Goal: Task Accomplishment & Management: Complete application form

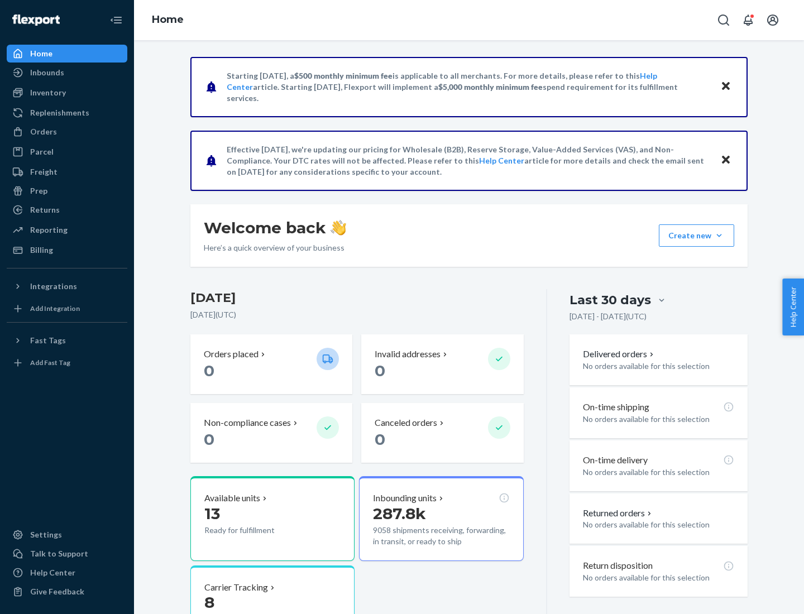
click at [719, 235] on button "Create new Create new inbound Create new order Create new product" at bounding box center [695, 235] width 75 height 22
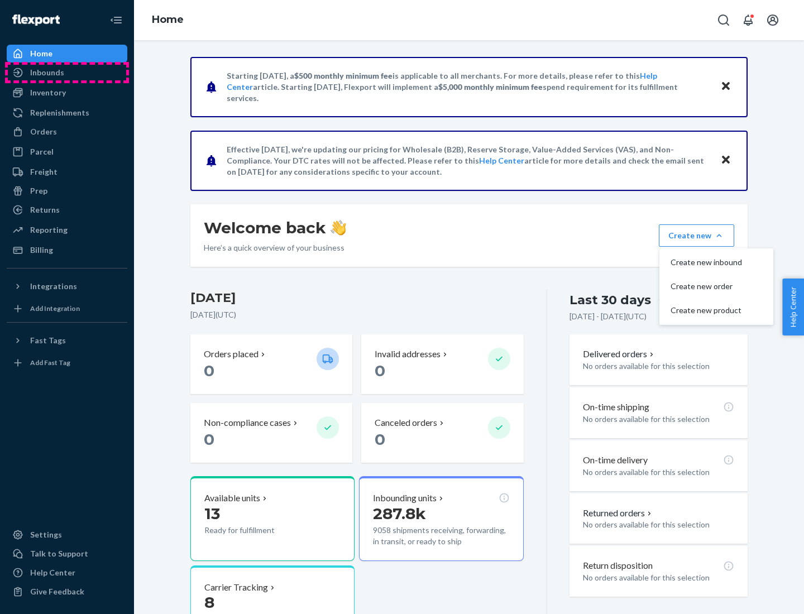
click at [67, 73] on div "Inbounds" at bounding box center [67, 73] width 118 height 16
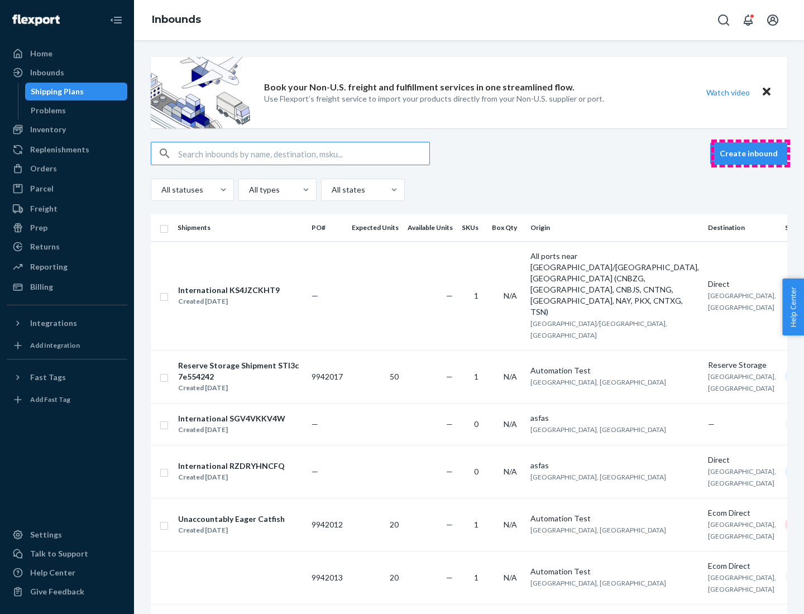
click at [750, 153] on button "Create inbound" at bounding box center [748, 153] width 77 height 22
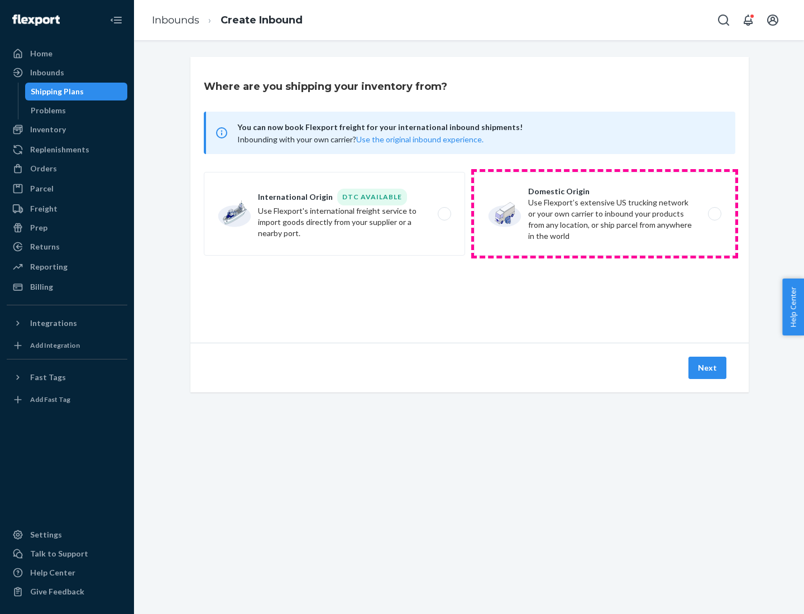
click at [604, 214] on label "Domestic Origin Use Flexport’s extensive US trucking network or your own carrie…" at bounding box center [604, 214] width 261 height 84
click at [714, 214] on input "Domestic Origin Use Flexport’s extensive US trucking network or your own carrie…" at bounding box center [717, 213] width 7 height 7
radio input "true"
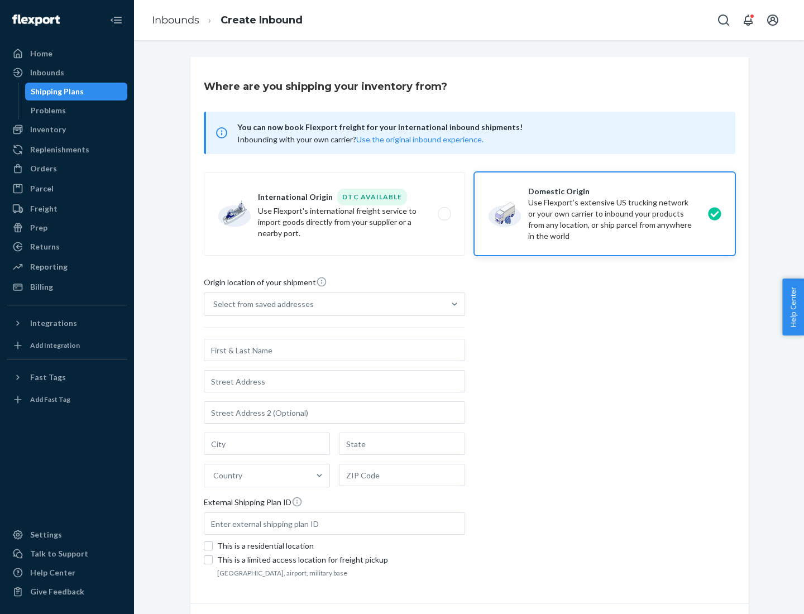
click at [261, 304] on div "Select from saved addresses" at bounding box center [263, 304] width 100 height 11
click at [214, 304] on input "Select from saved addresses" at bounding box center [213, 304] width 1 height 11
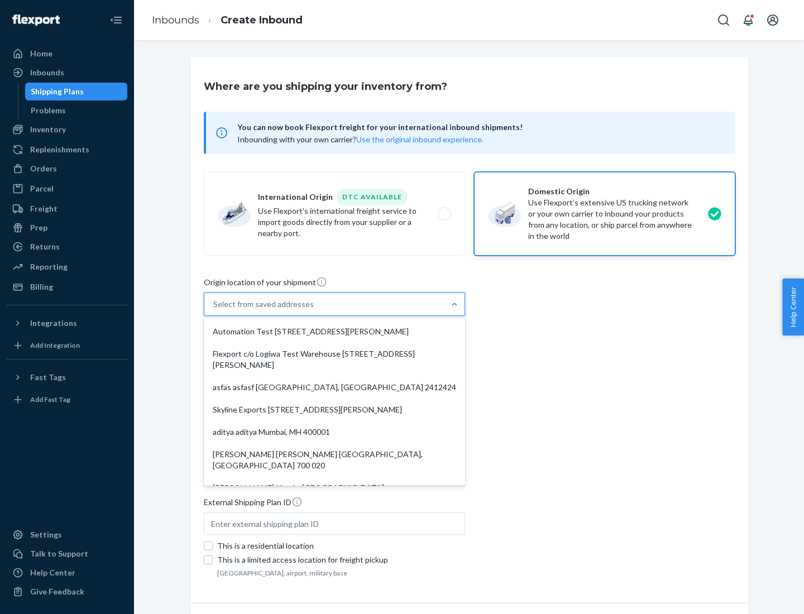
scroll to position [4, 0]
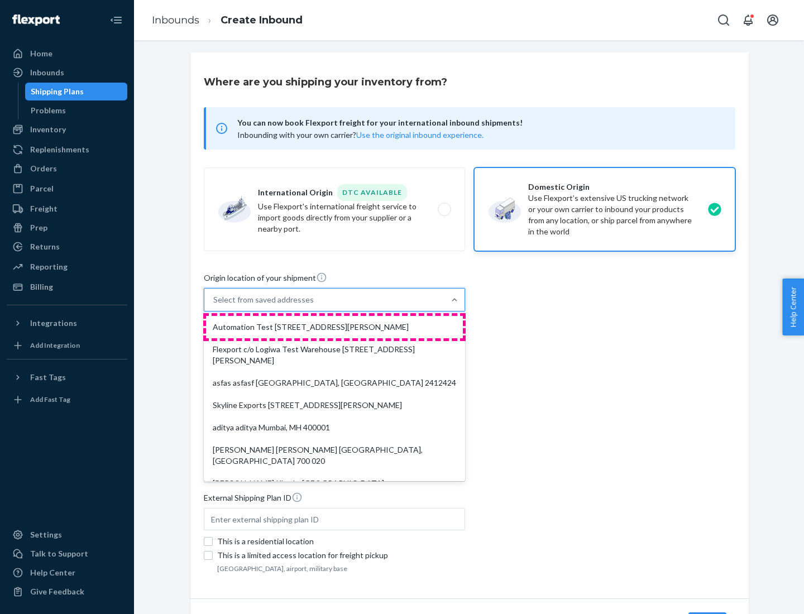
click at [334, 327] on div "Automation Test [STREET_ADDRESS][PERSON_NAME]" at bounding box center [334, 327] width 257 height 22
click at [214, 305] on input "option Automation Test [STREET_ADDRESS][PERSON_NAME]. 9 results available. Use …" at bounding box center [213, 299] width 1 height 11
type input "Automation Test"
type input "[STREET_ADDRESS][PERSON_NAME]"
type input "9th Floor"
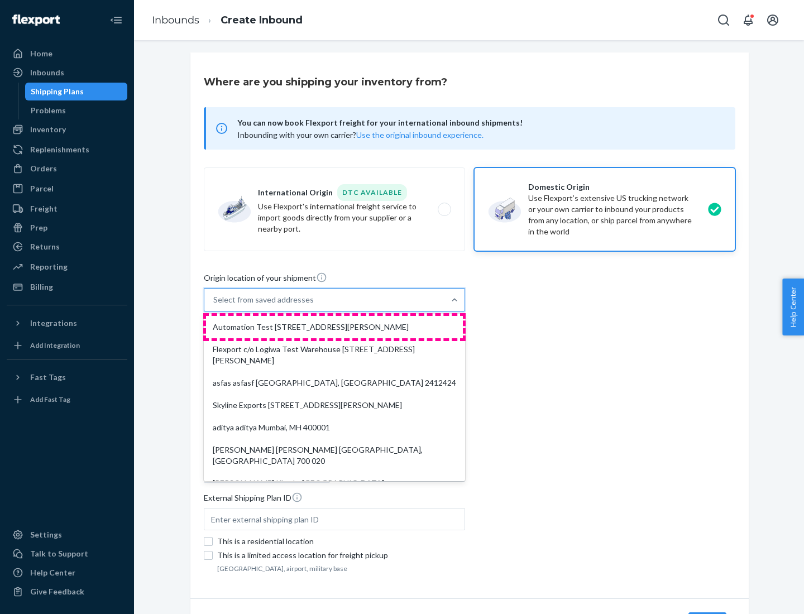
type input "[GEOGRAPHIC_DATA]"
type input "CA"
type input "94104"
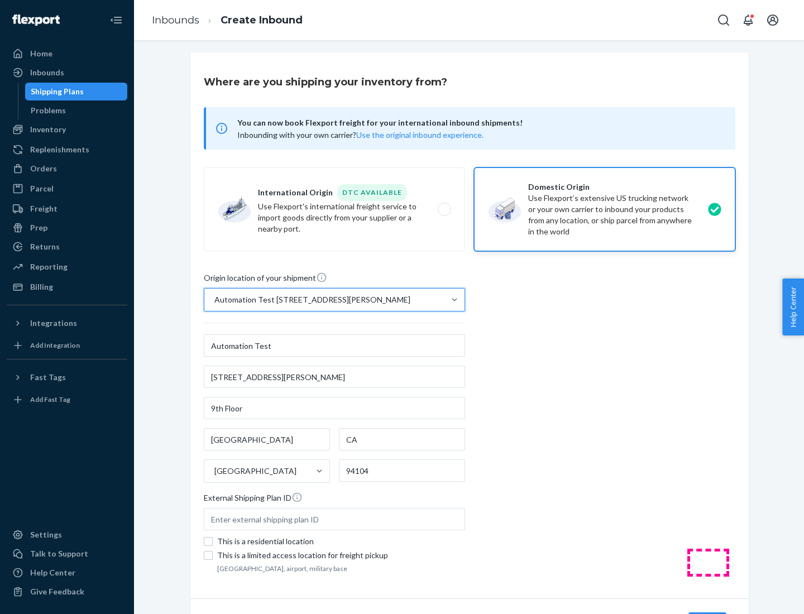
scroll to position [65, 0]
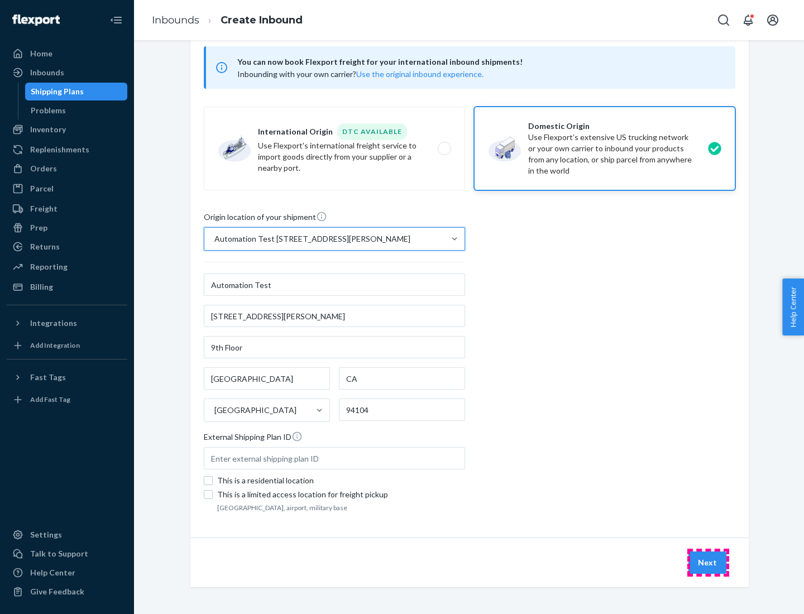
click at [708, 563] on button "Next" at bounding box center [707, 562] width 38 height 22
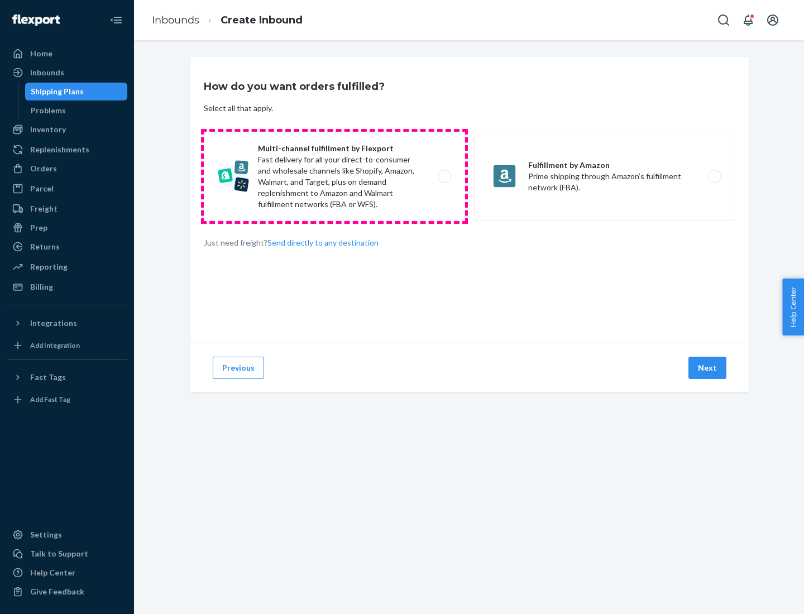
click at [334, 176] on label "Multi-channel fulfillment by Flexport Fast delivery for all your direct-to-cons…" at bounding box center [334, 176] width 261 height 89
click at [444, 176] on input "Multi-channel fulfillment by Flexport Fast delivery for all your direct-to-cons…" at bounding box center [447, 176] width 7 height 7
radio input "true"
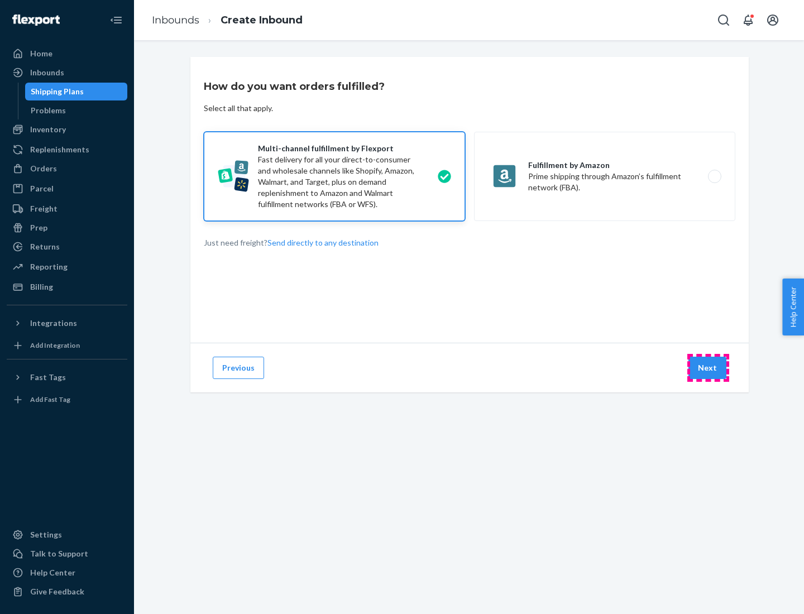
click at [708, 368] on button "Next" at bounding box center [707, 368] width 38 height 22
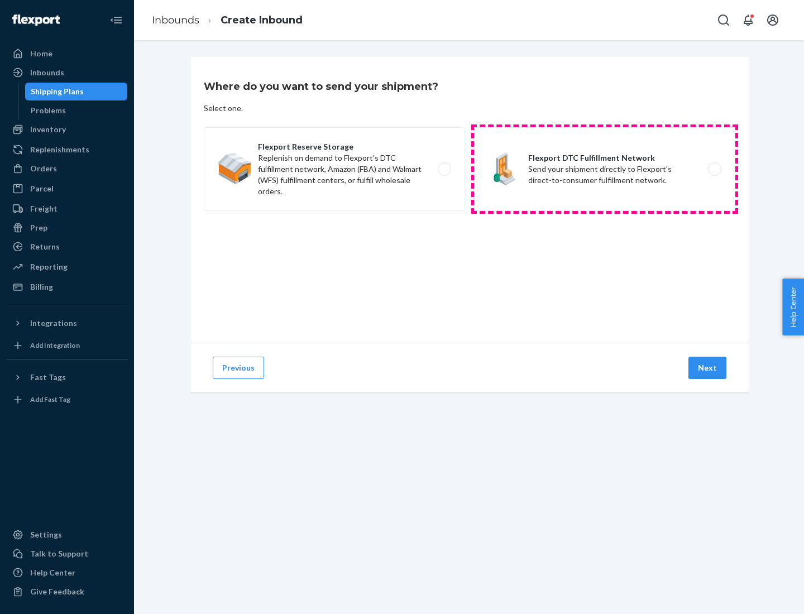
click at [604, 169] on label "Flexport DTC Fulfillment Network Send your shipment directly to Flexport's dire…" at bounding box center [604, 169] width 261 height 84
click at [714, 169] on input "Flexport DTC Fulfillment Network Send your shipment directly to Flexport's dire…" at bounding box center [717, 169] width 7 height 7
radio input "true"
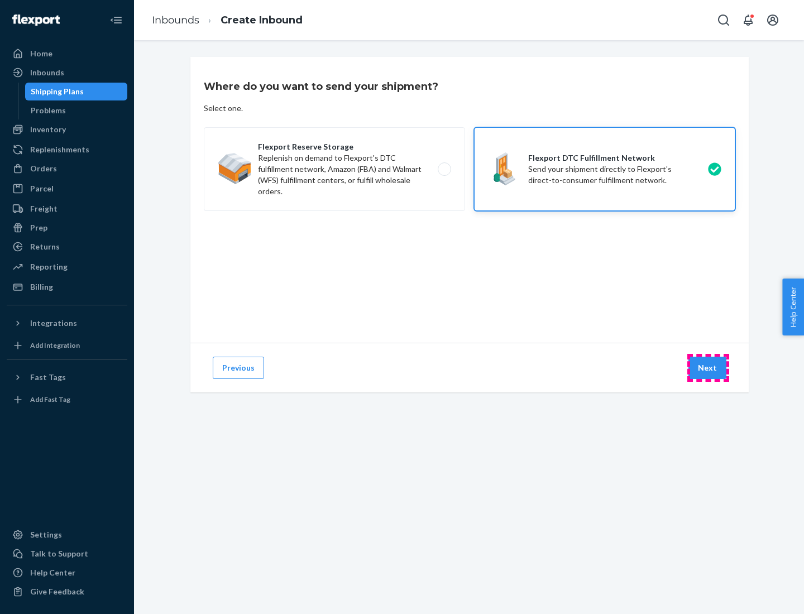
click at [708, 368] on button "Next" at bounding box center [707, 368] width 38 height 22
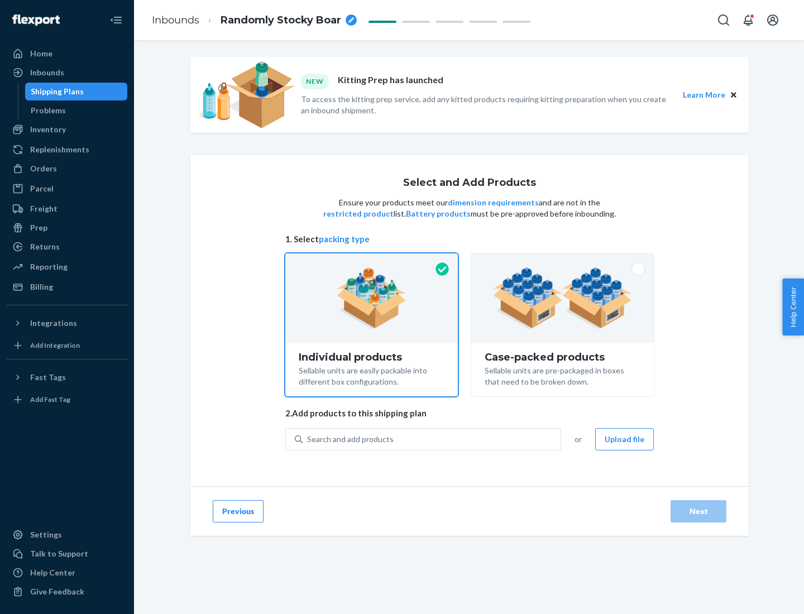
click at [563, 298] on img at bounding box center [562, 297] width 139 height 61
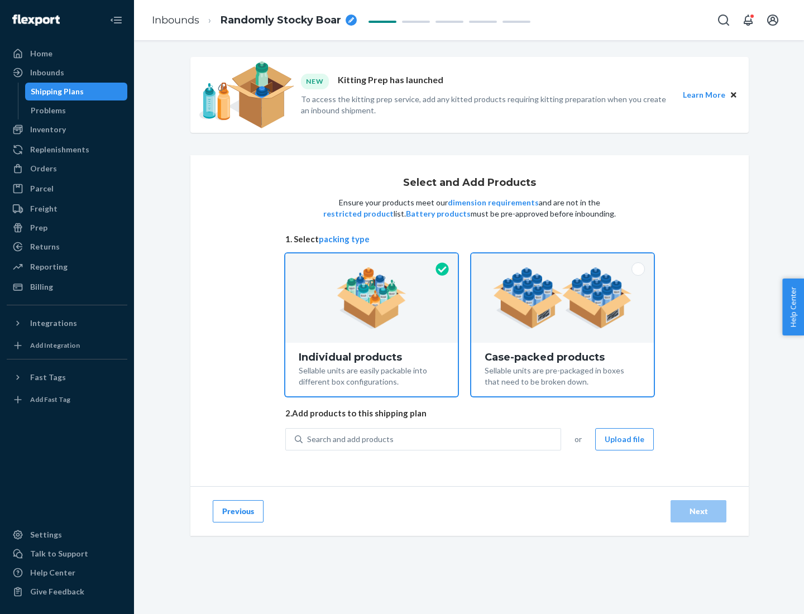
click at [563, 261] on input "Case-packed products Sellable units are pre-packaged in boxes that need to be b…" at bounding box center [562, 256] width 7 height 7
radio input "true"
radio input "false"
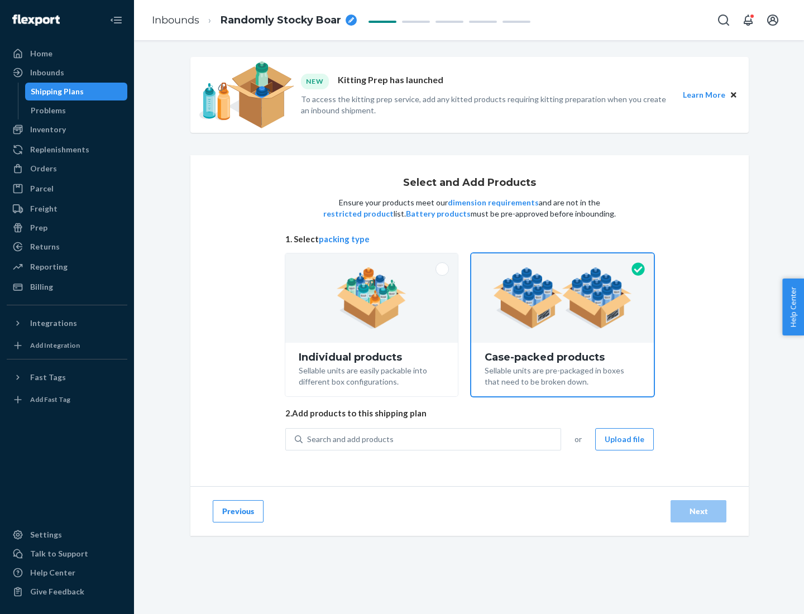
click at [432, 439] on div "Search and add products" at bounding box center [431, 439] width 258 height 20
click at [308, 439] on input "Search and add products" at bounding box center [307, 439] width 1 height 11
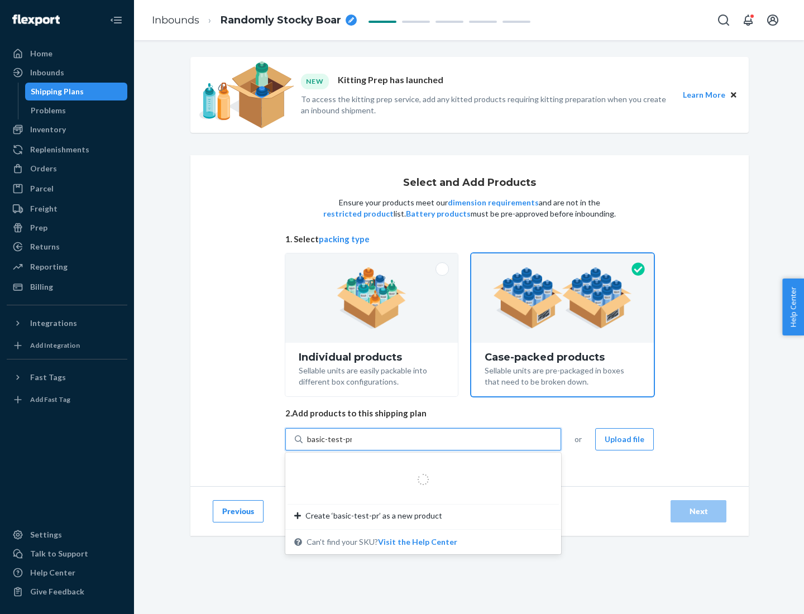
type input "basic-test-product-1"
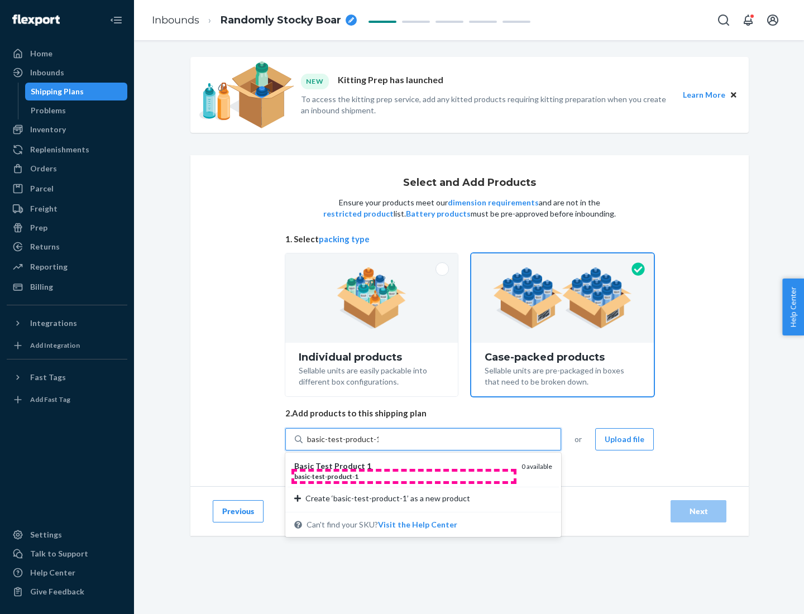
click at [403, 476] on div "basic - test - product - 1" at bounding box center [403, 476] width 218 height 9
click at [378, 445] on input "basic-test-product-1" at bounding box center [342, 439] width 71 height 11
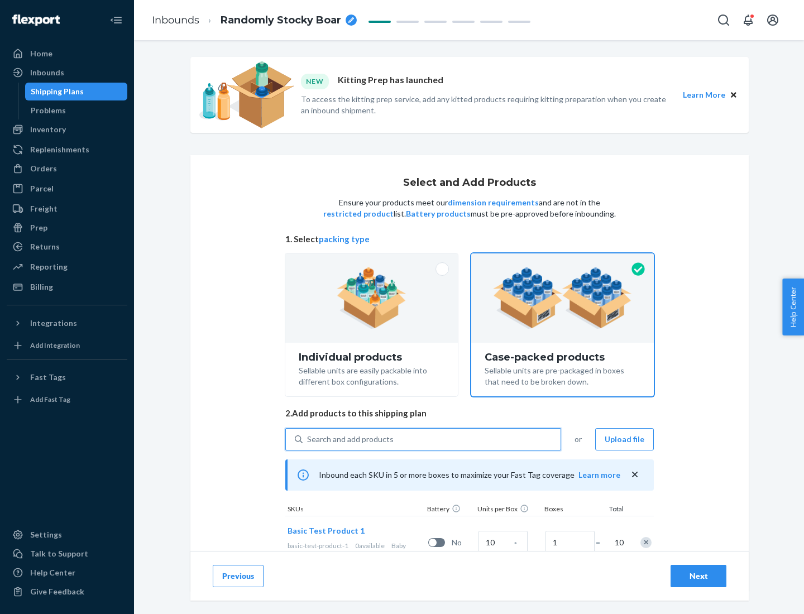
scroll to position [40, 0]
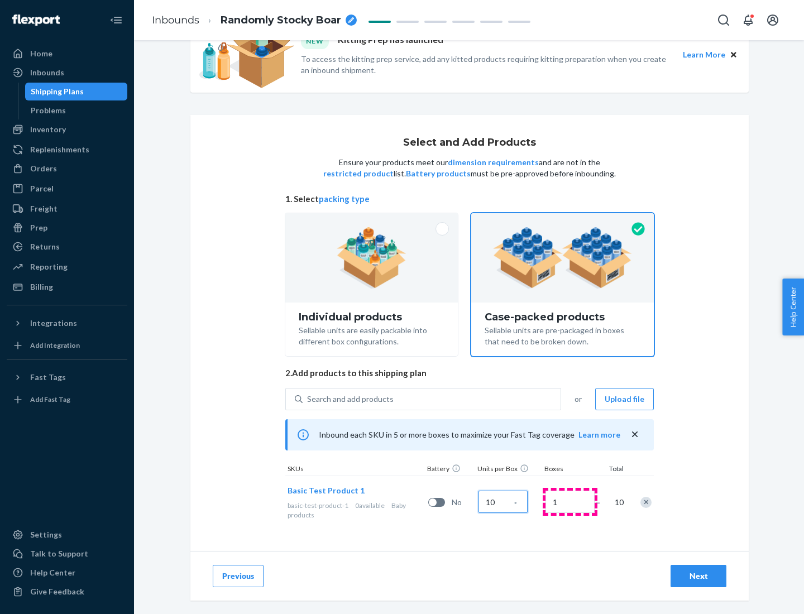
type input "10"
type input "7"
click at [698, 576] on div "Next" at bounding box center [698, 575] width 37 height 11
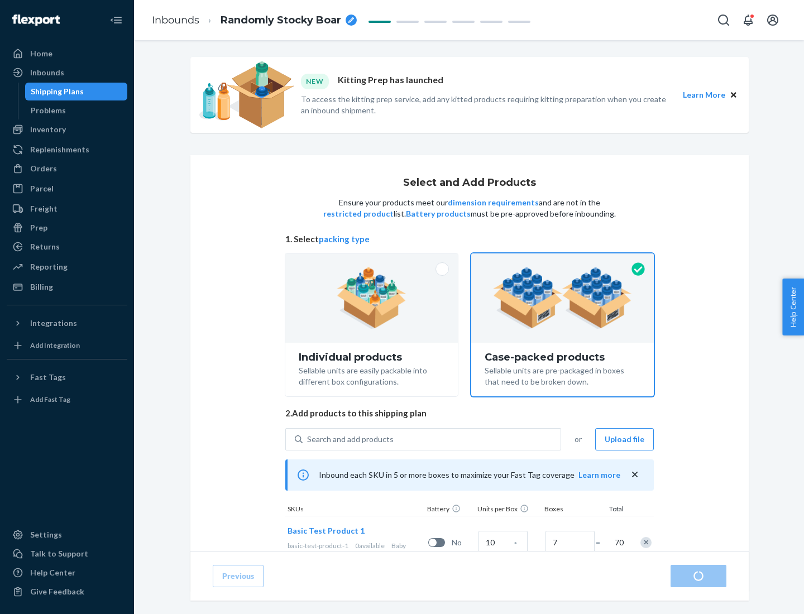
radio input "true"
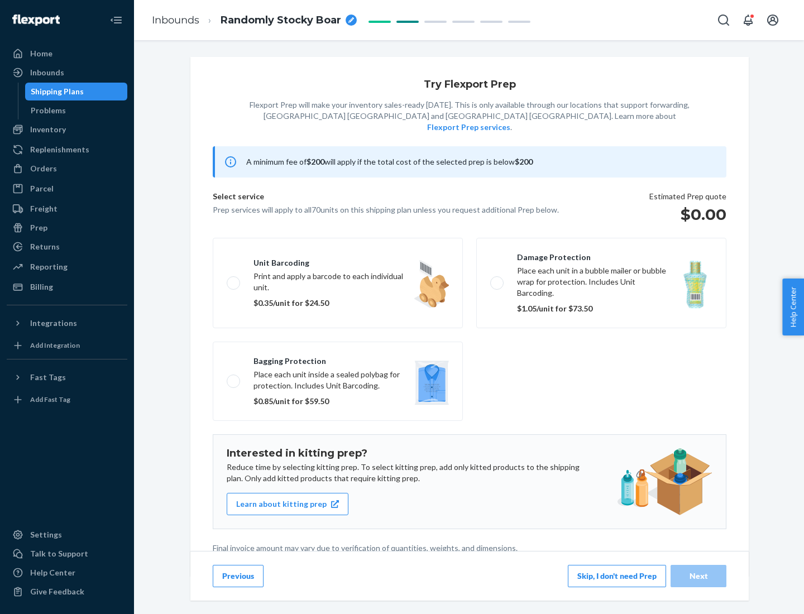
scroll to position [3, 0]
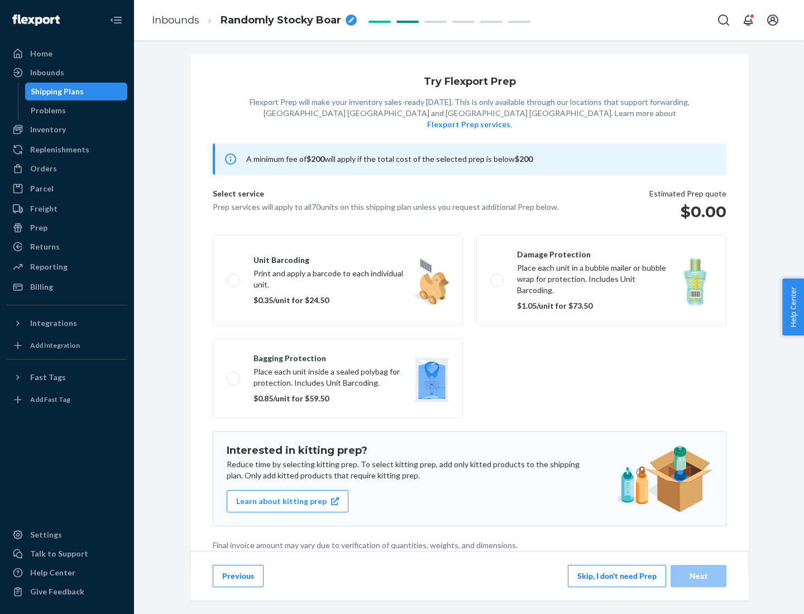
click at [338, 355] on label "Bagging protection Place each unit inside a sealed polybag for protection. Incl…" at bounding box center [338, 378] width 250 height 79
click at [234, 374] on input "Bagging protection Place each unit inside a sealed polybag for protection. Incl…" at bounding box center [230, 377] width 7 height 7
checkbox input "true"
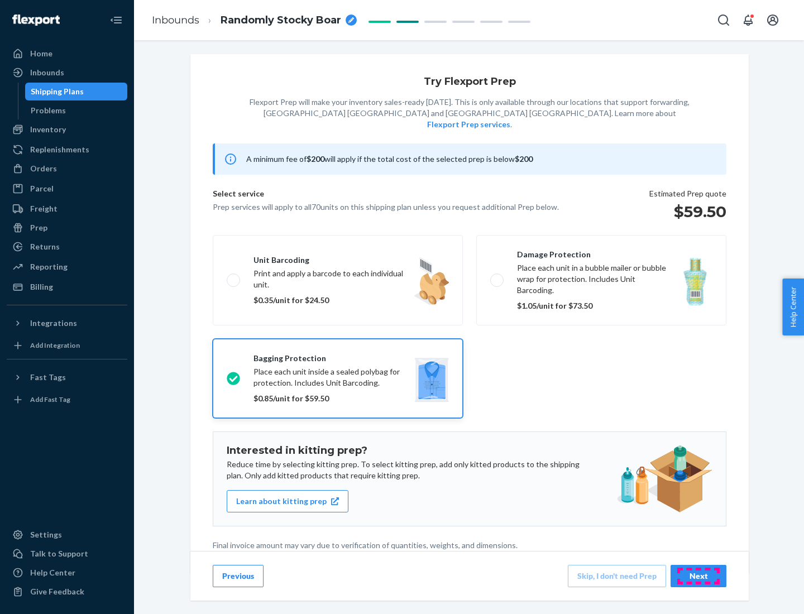
click at [698, 575] on div "Next" at bounding box center [698, 575] width 37 height 11
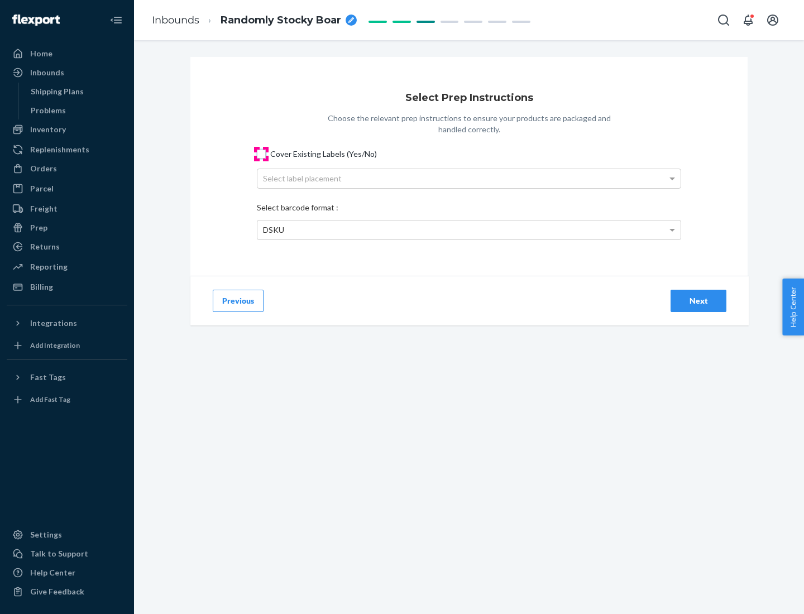
click at [261, 153] on input "Cover Existing Labels (Yes/No)" at bounding box center [261, 154] width 9 height 9
checkbox input "true"
click at [469, 178] on div "Select label placement" at bounding box center [468, 178] width 423 height 19
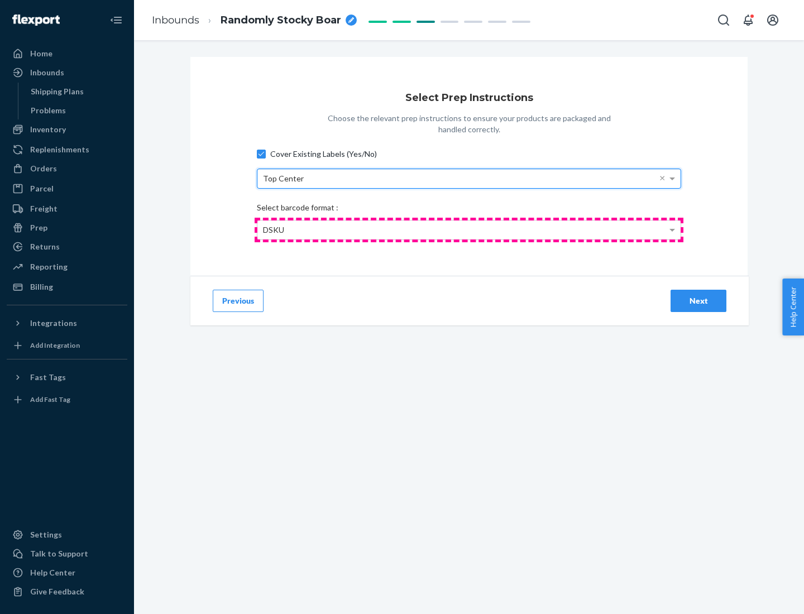
click at [469, 229] on div "DSKU" at bounding box center [468, 229] width 423 height 19
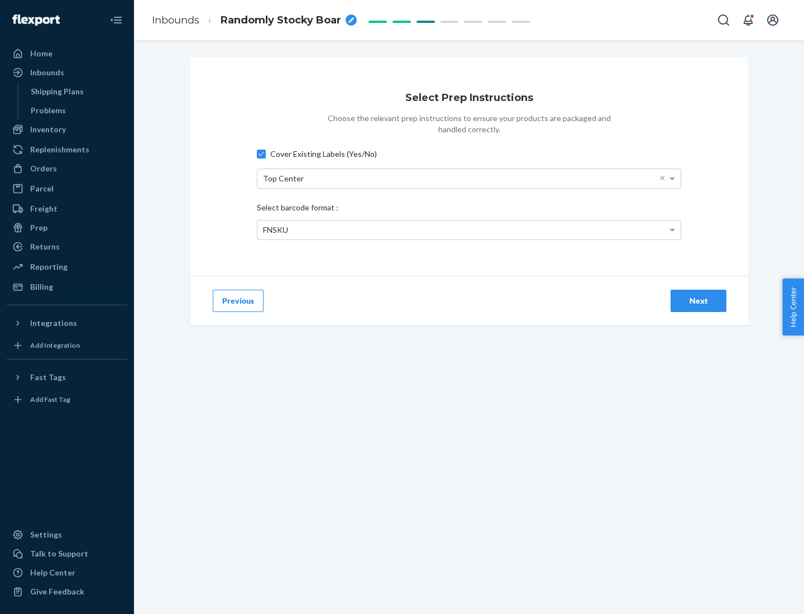
click at [698, 300] on div "Next" at bounding box center [698, 300] width 37 height 11
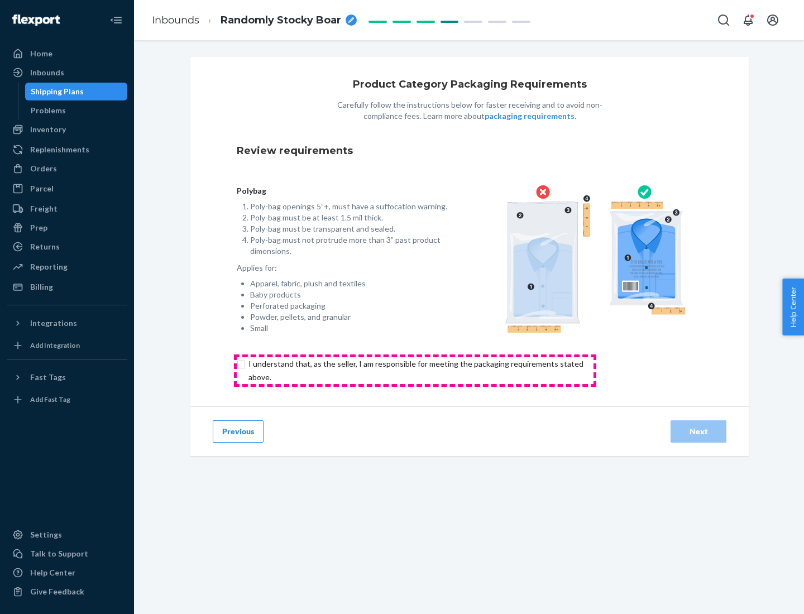
click at [415, 370] on input "checkbox" at bounding box center [422, 370] width 371 height 27
checkbox input "true"
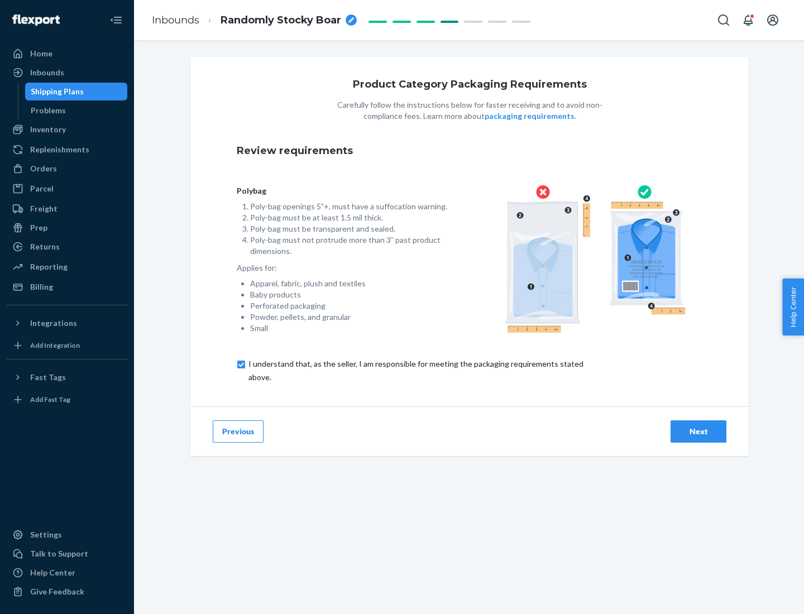
click at [698, 431] on div "Next" at bounding box center [698, 431] width 37 height 11
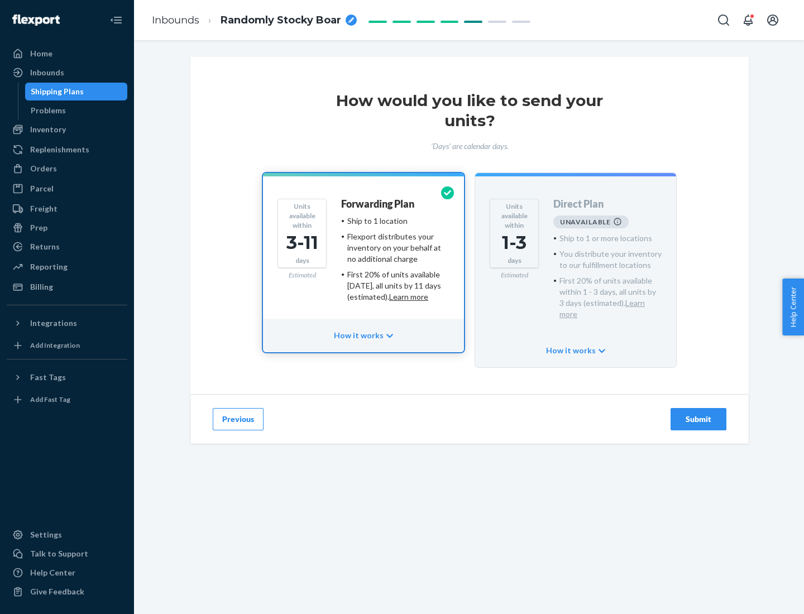
click at [378, 204] on h4 "Forwarding Plan" at bounding box center [377, 204] width 73 height 11
click at [698, 414] on div "Submit" at bounding box center [698, 419] width 37 height 11
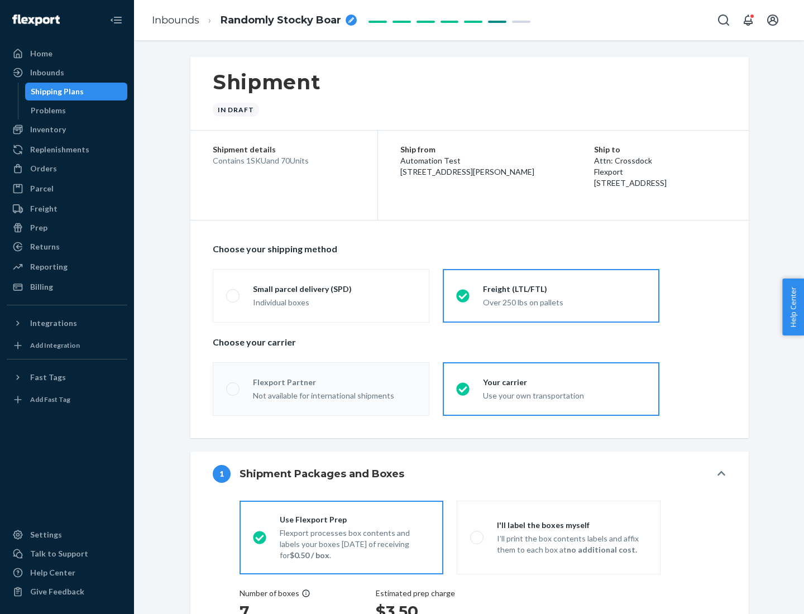
radio input "true"
radio input "false"
radio input "true"
radio input "false"
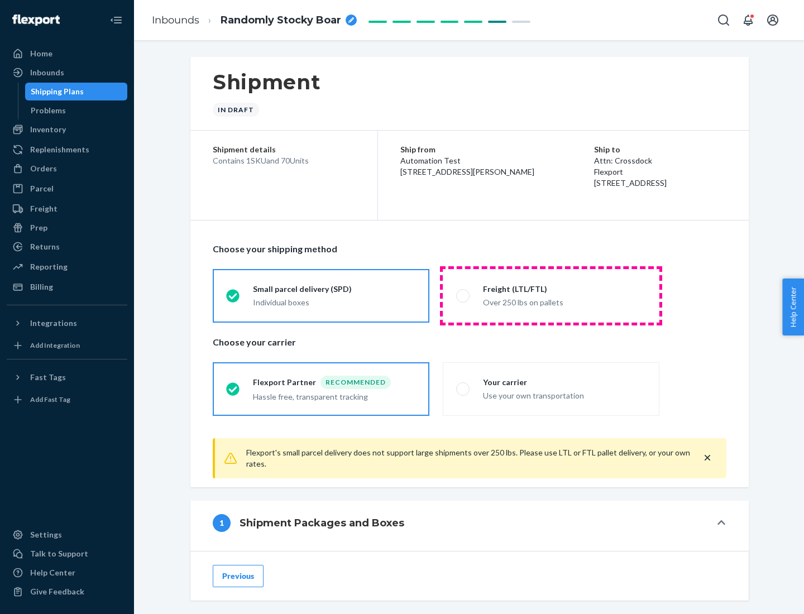
click at [551, 295] on div "Over 250 lbs on pallets" at bounding box center [564, 301] width 163 height 13
click at [463, 295] on input "Freight (LTL/FTL) Over 250 lbs on pallets" at bounding box center [459, 295] width 7 height 7
radio input "true"
radio input "false"
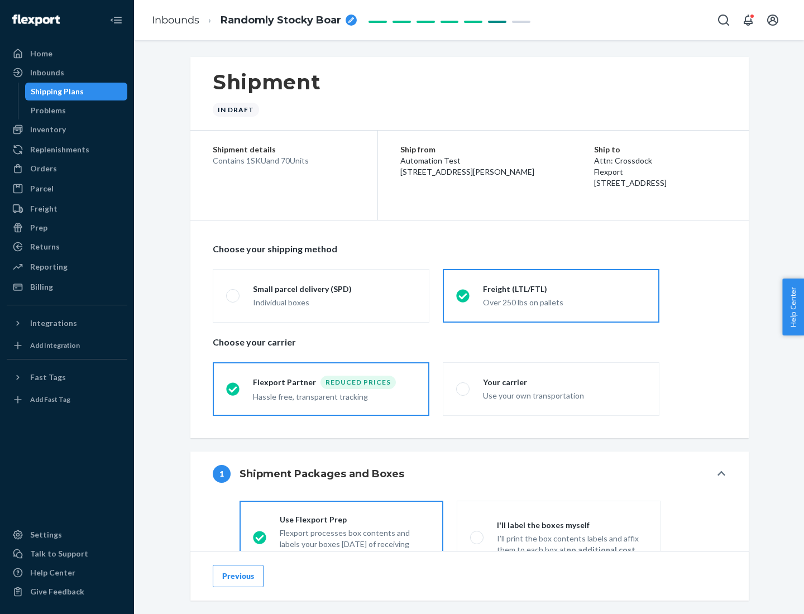
scroll to position [62, 0]
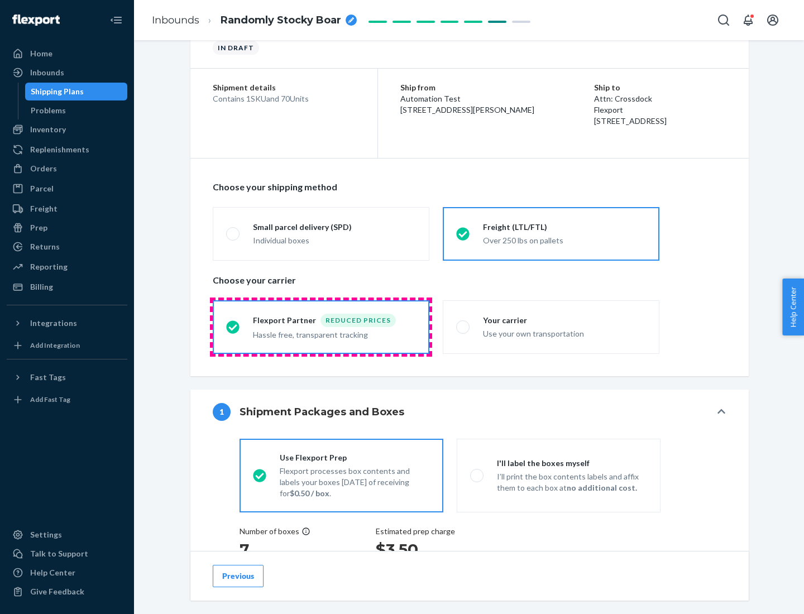
click at [321, 327] on div "Hassle free, transparent tracking" at bounding box center [334, 333] width 163 height 13
click at [233, 326] on input "Flexport Partner Reduced prices Hassle free, transparent tracking" at bounding box center [229, 326] width 7 height 7
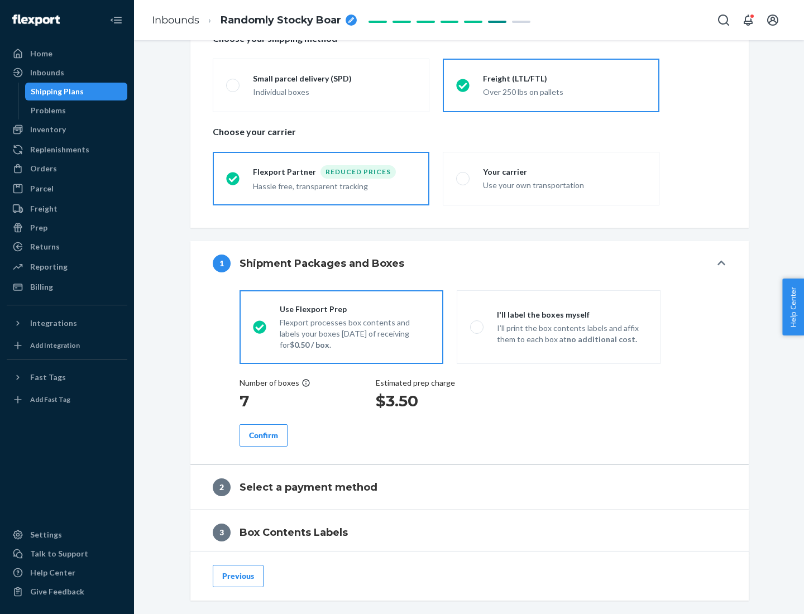
click at [558, 326] on p "I’ll print the box contents labels and affix them to each box at no additional …" at bounding box center [572, 334] width 150 height 22
click at [477, 326] on input "I'll label the boxes myself I’ll print the box contents labels and affix them t…" at bounding box center [473, 326] width 7 height 7
radio input "true"
radio input "false"
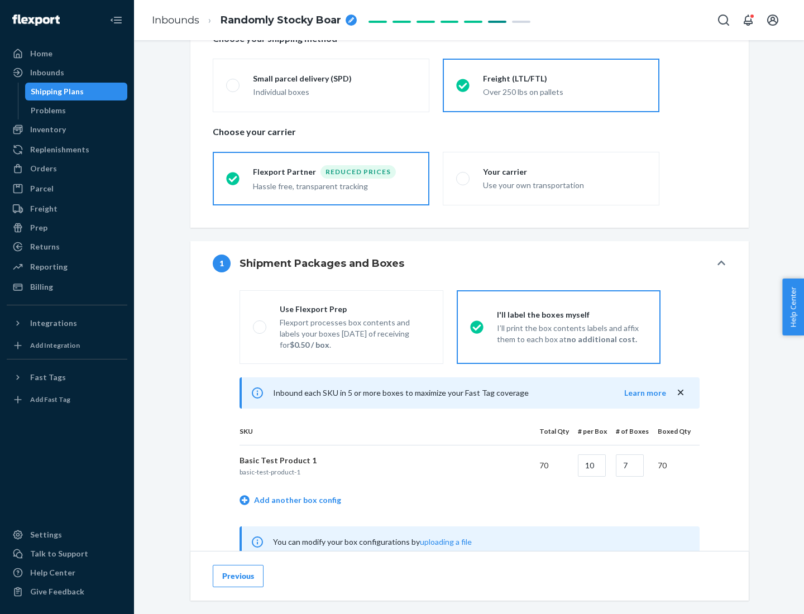
scroll to position [349, 0]
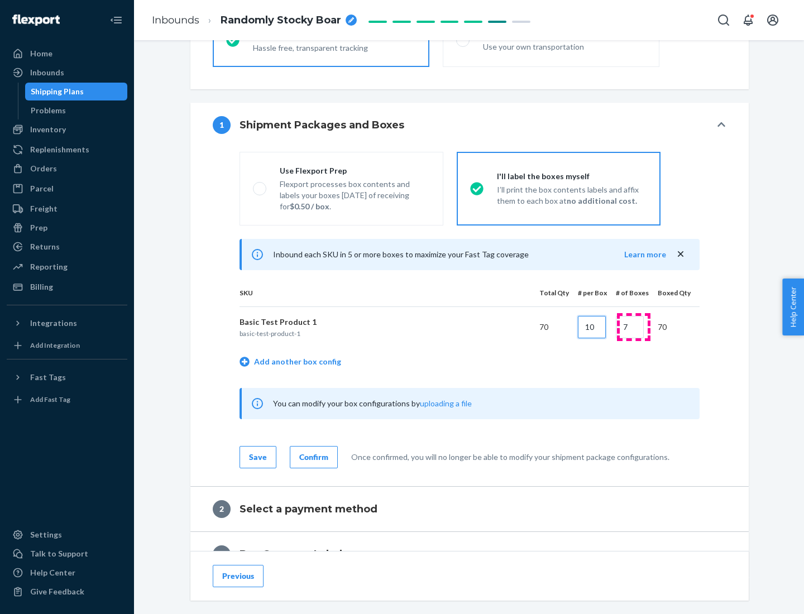
type input "10"
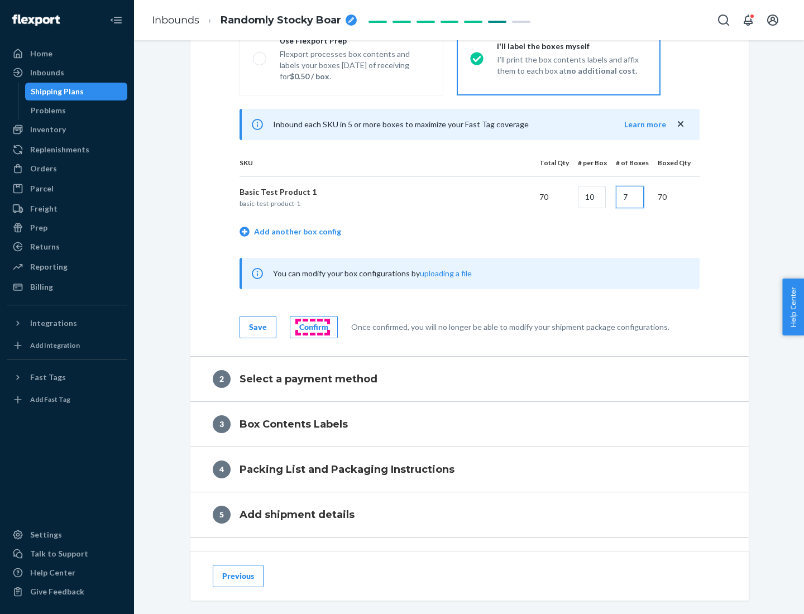
type input "7"
click at [312, 326] on div "Confirm" at bounding box center [313, 326] width 29 height 11
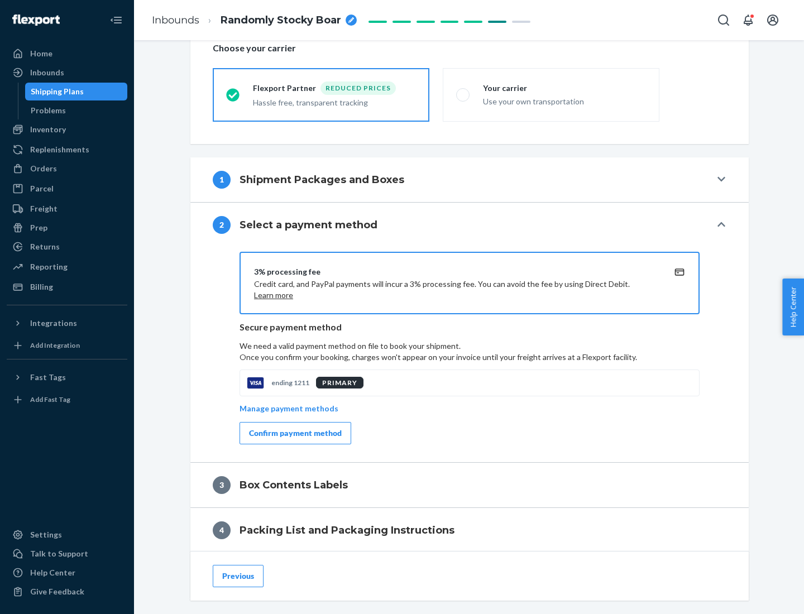
scroll to position [400, 0]
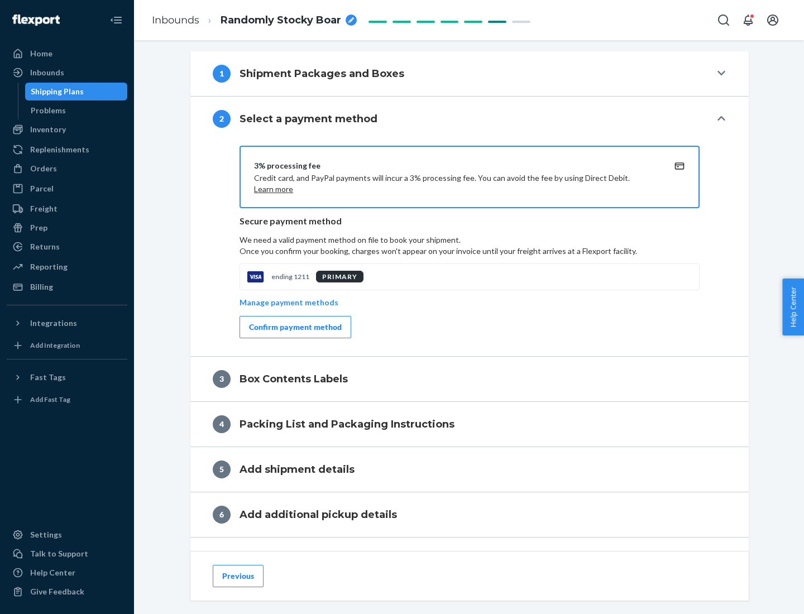
click at [294, 327] on div "Confirm payment method" at bounding box center [295, 326] width 93 height 11
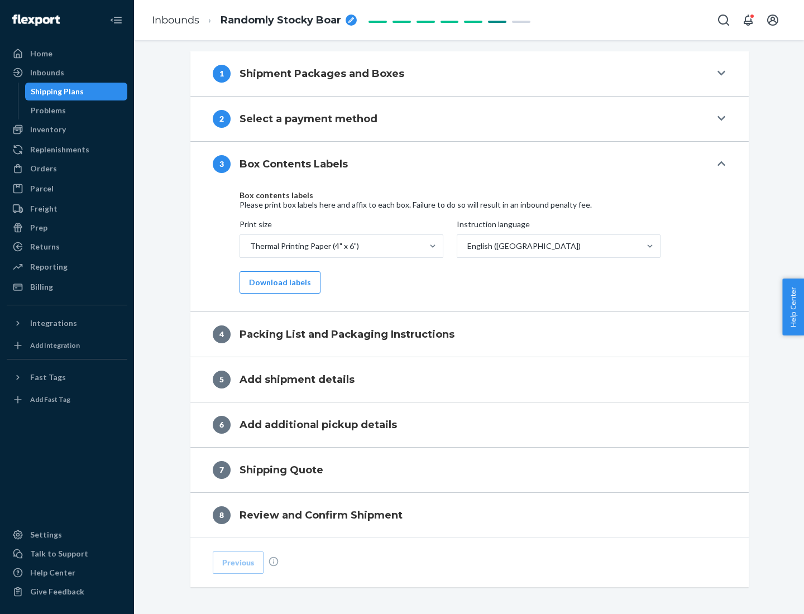
scroll to position [355, 0]
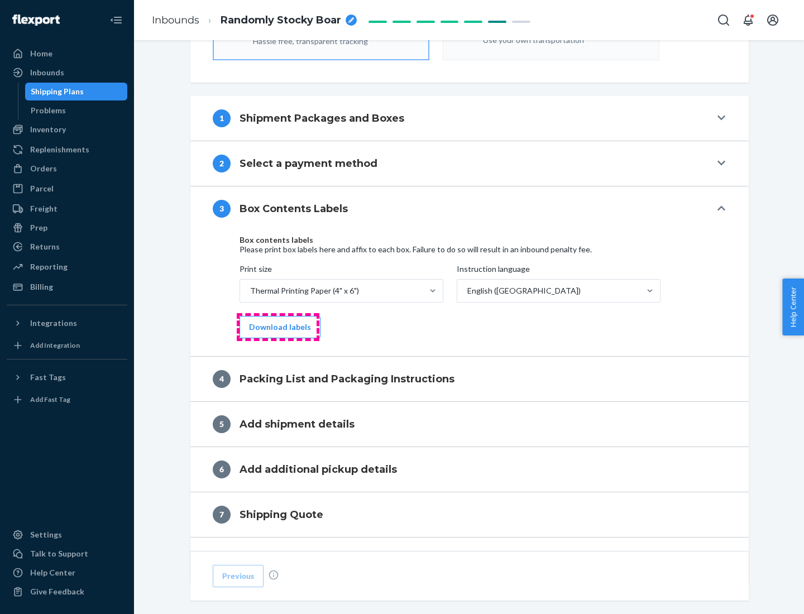
click at [277, 327] on button "Download labels" at bounding box center [279, 327] width 81 height 22
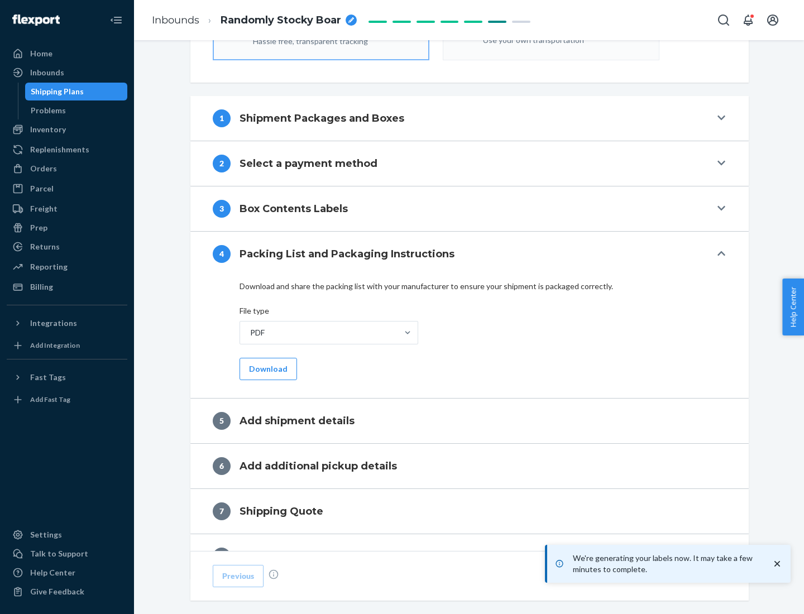
scroll to position [397, 0]
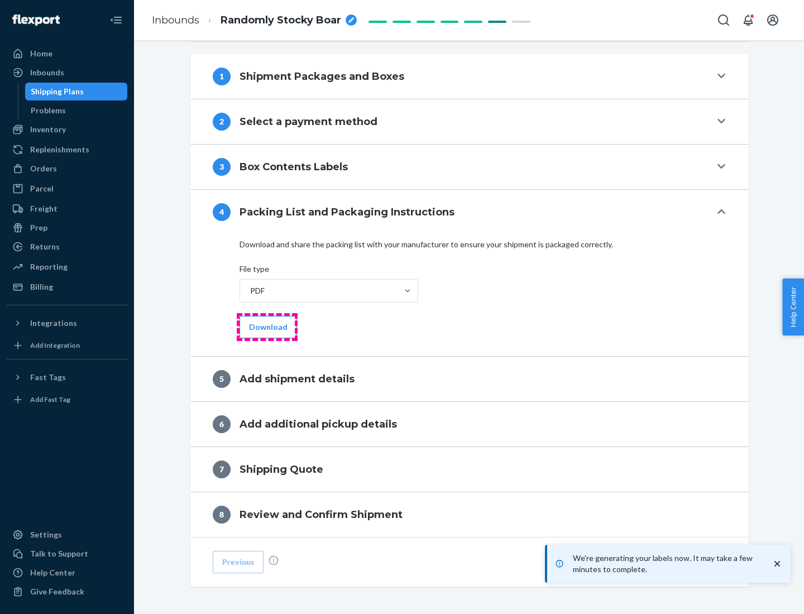
click at [267, 326] on button "Download" at bounding box center [267, 327] width 57 height 22
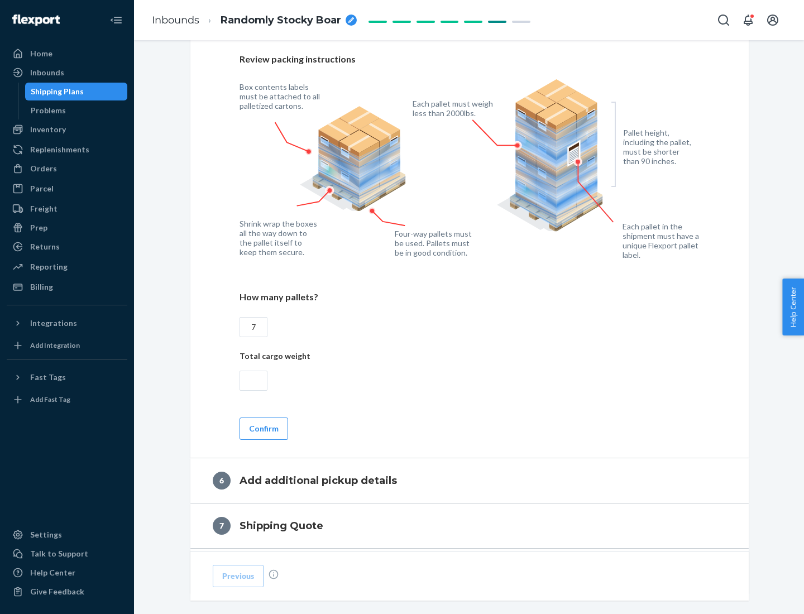
scroll to position [770, 0]
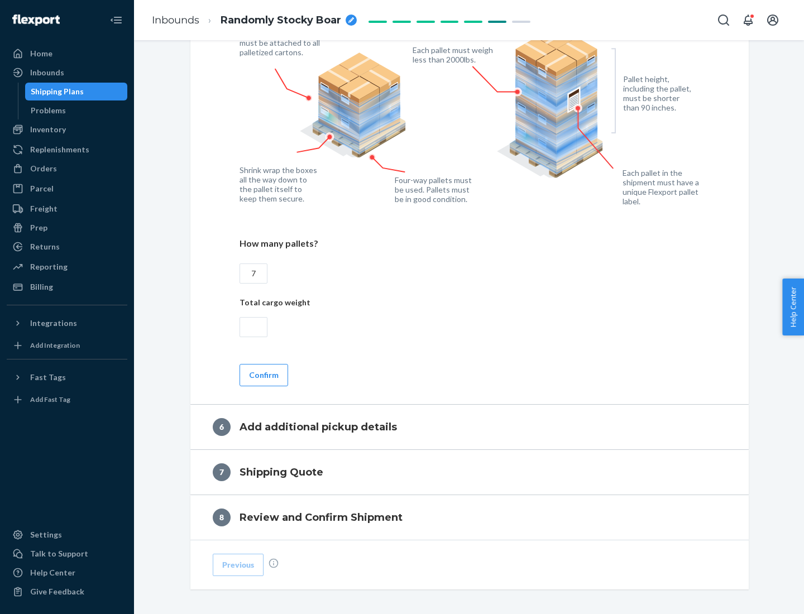
type input "7"
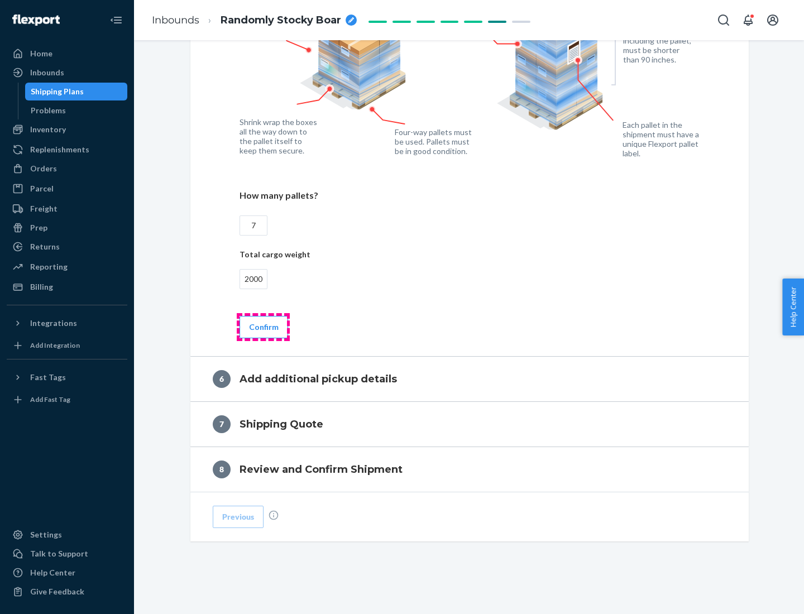
type input "2000"
click at [263, 326] on button "Confirm" at bounding box center [263, 327] width 49 height 22
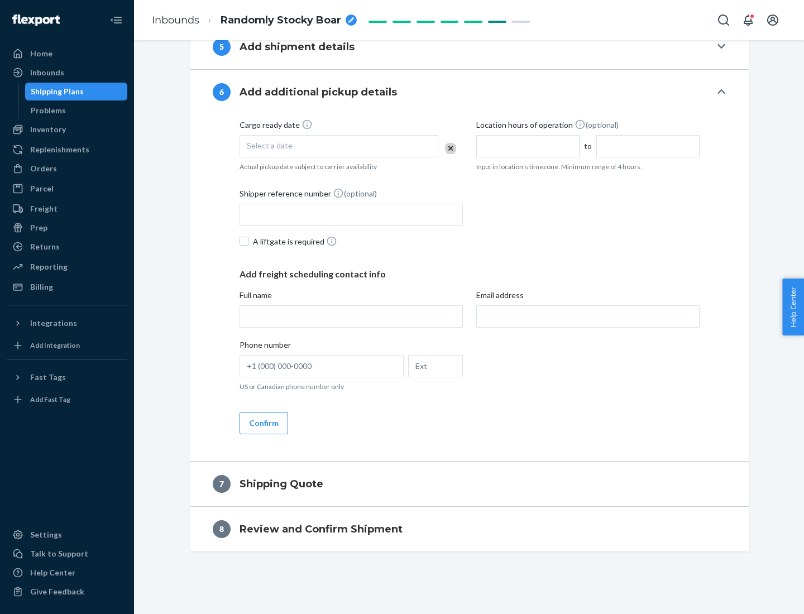
scroll to position [427, 0]
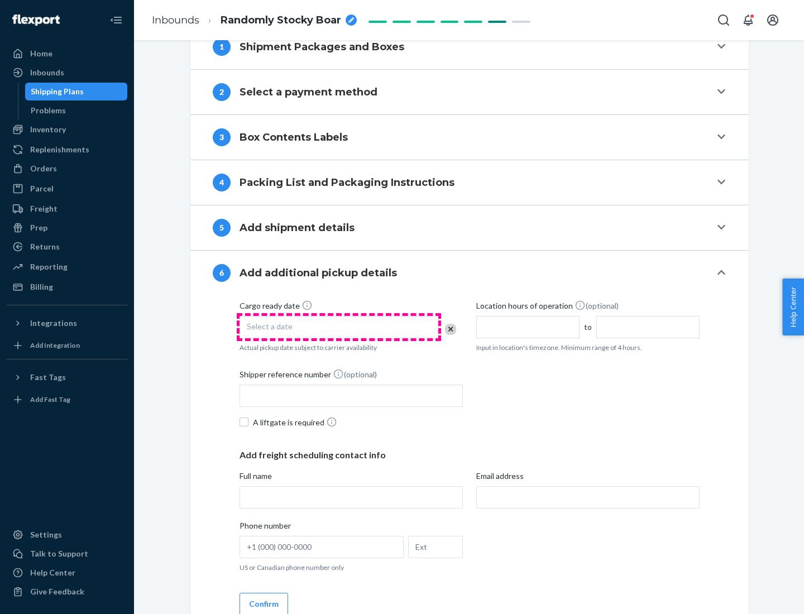
click at [339, 326] on div "Select a date" at bounding box center [338, 327] width 199 height 22
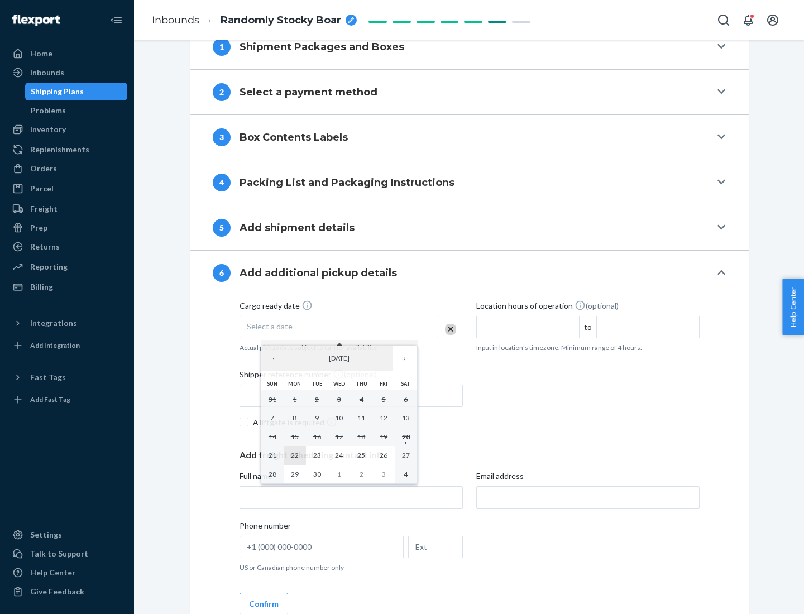
click at [294, 455] on abbr "22" at bounding box center [295, 455] width 8 height 8
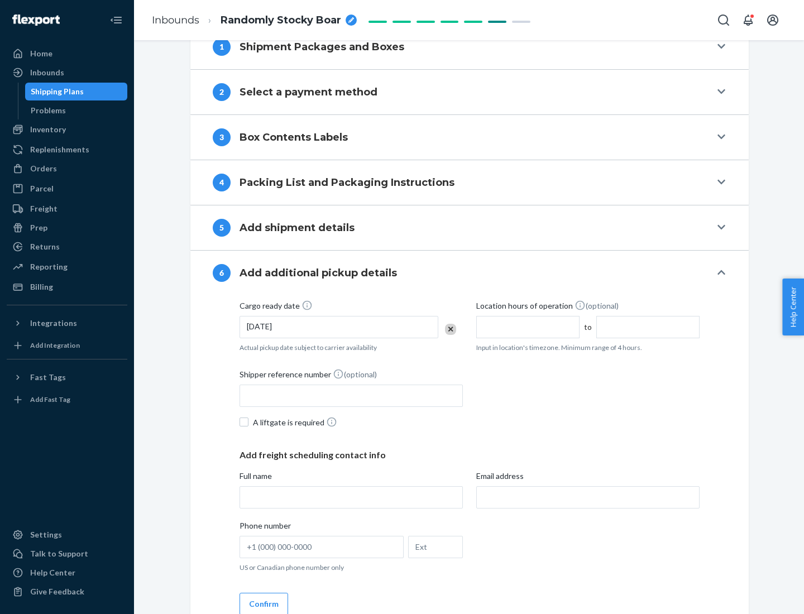
scroll to position [597, 0]
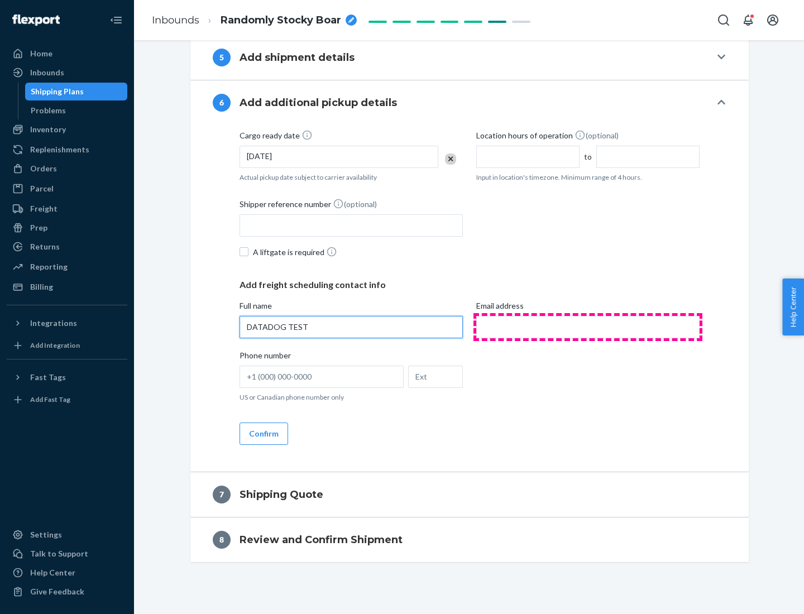
type input "DATADOG TEST"
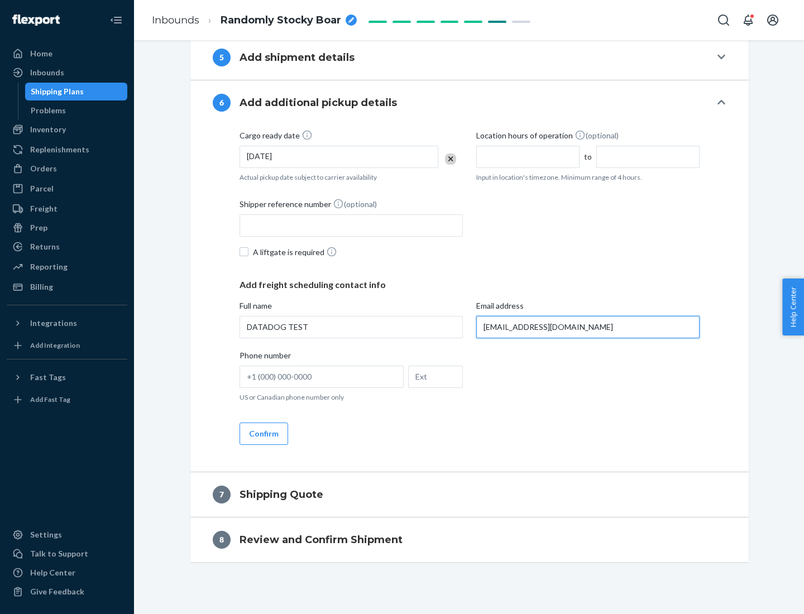
scroll to position [608, 0]
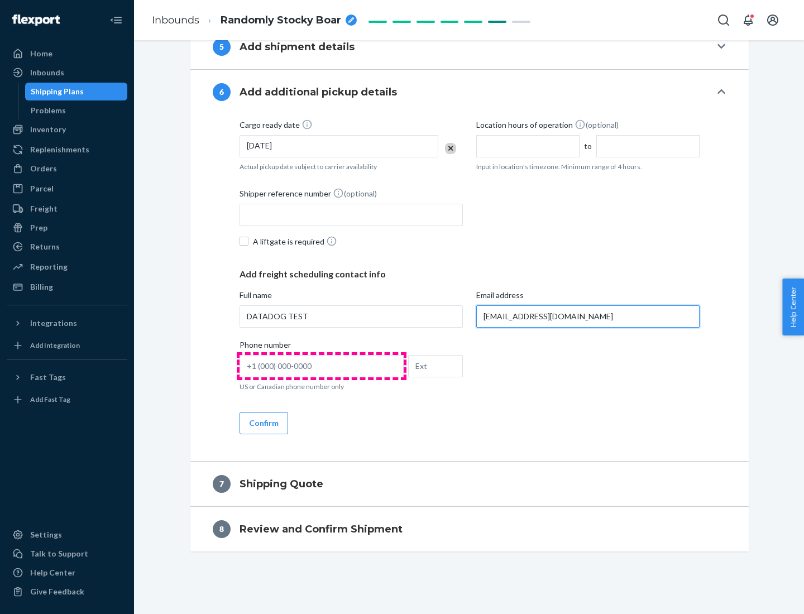
type input "[EMAIL_ADDRESS][DOMAIN_NAME]"
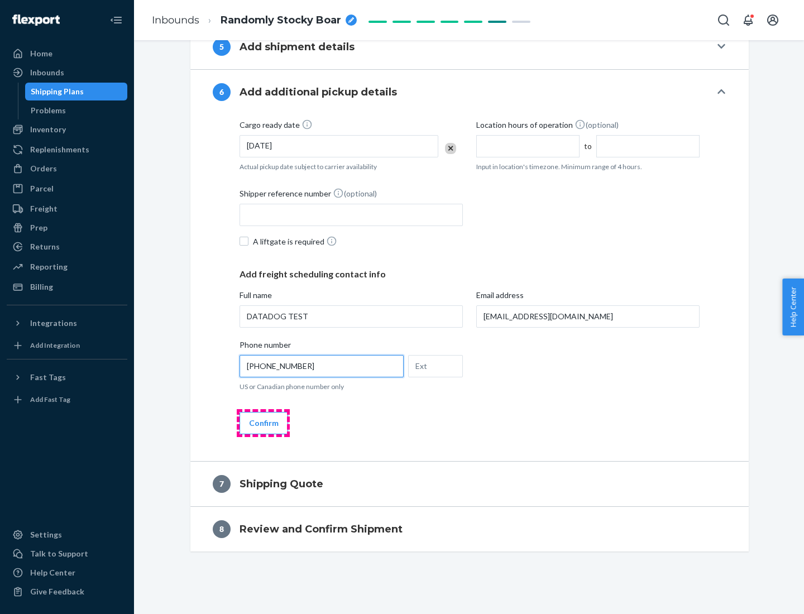
type input "[PHONE_NUMBER]"
click at [263, 422] on button "Confirm" at bounding box center [263, 423] width 49 height 22
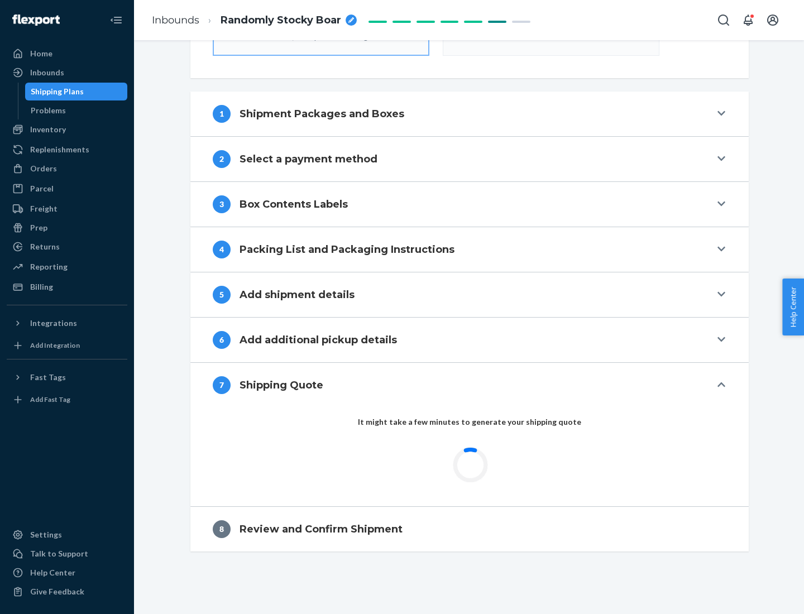
scroll to position [400, 0]
